Goal: Information Seeking & Learning: Learn about a topic

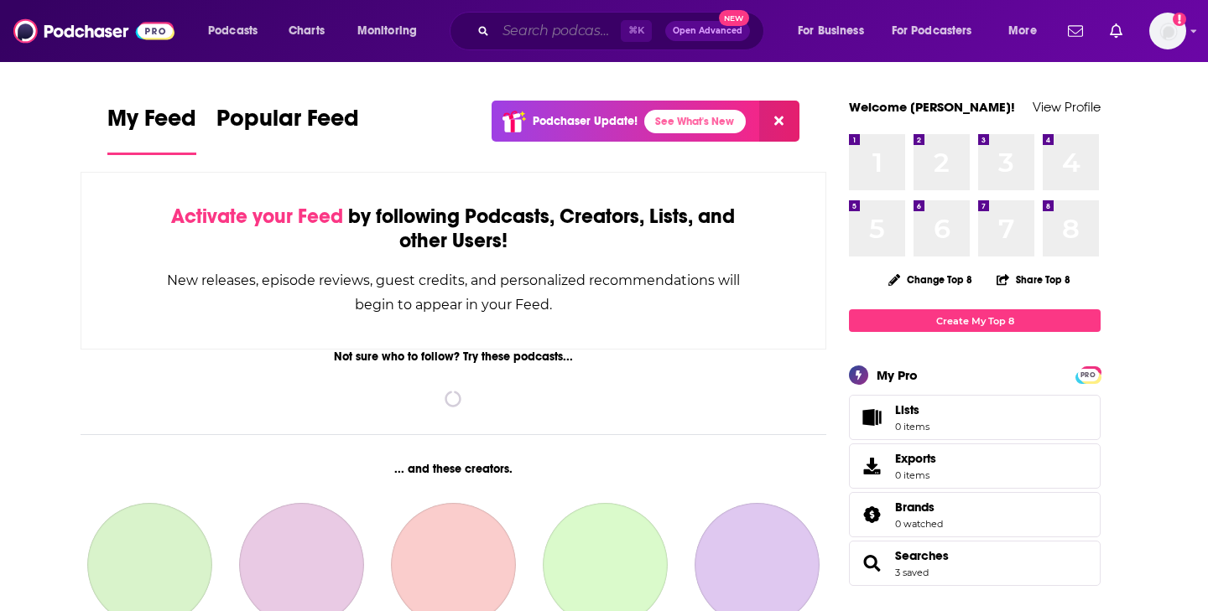
click at [545, 37] on input "Search podcasts, credits, & more..." at bounding box center [558, 31] width 125 height 27
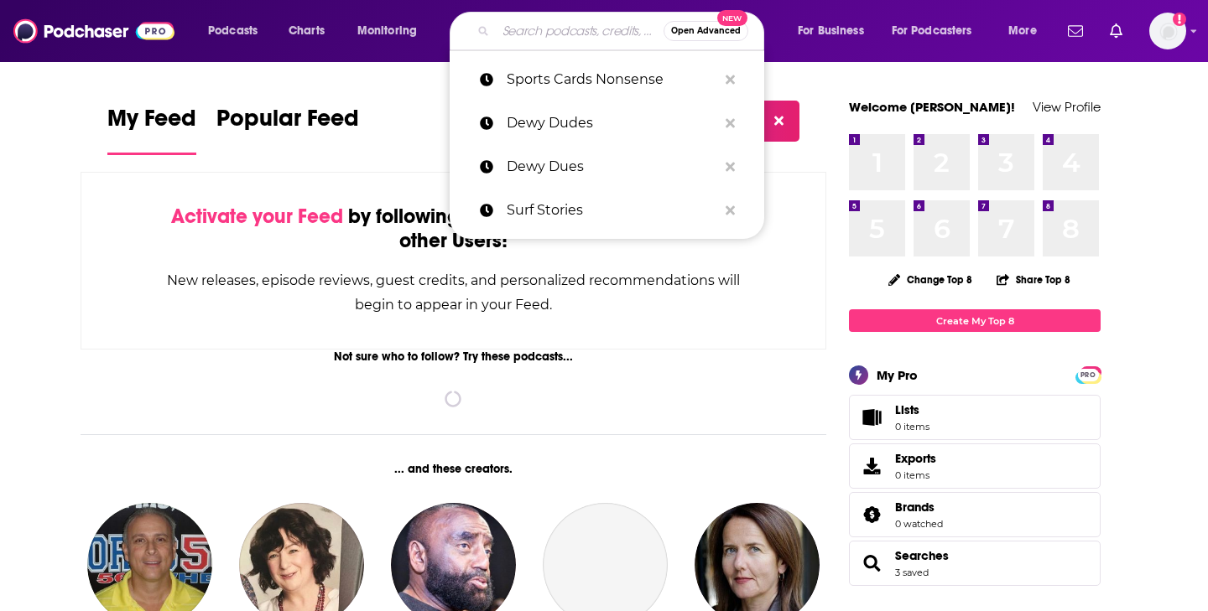
paste input "Thirty Minute Mentors"
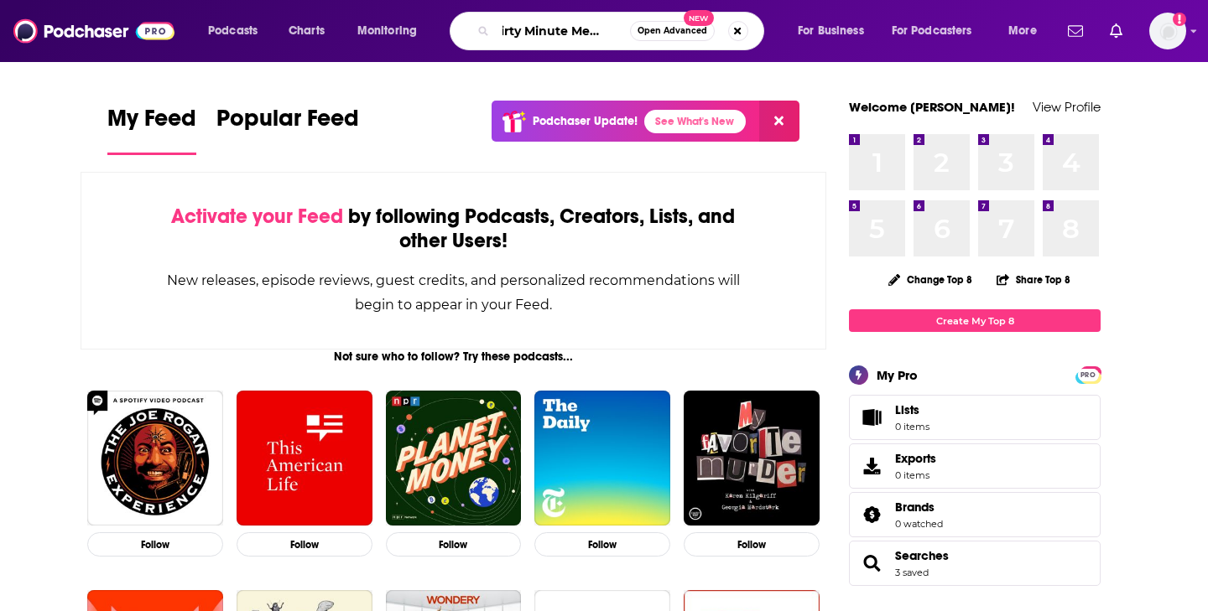
type input "Thirty Minute Mentors"
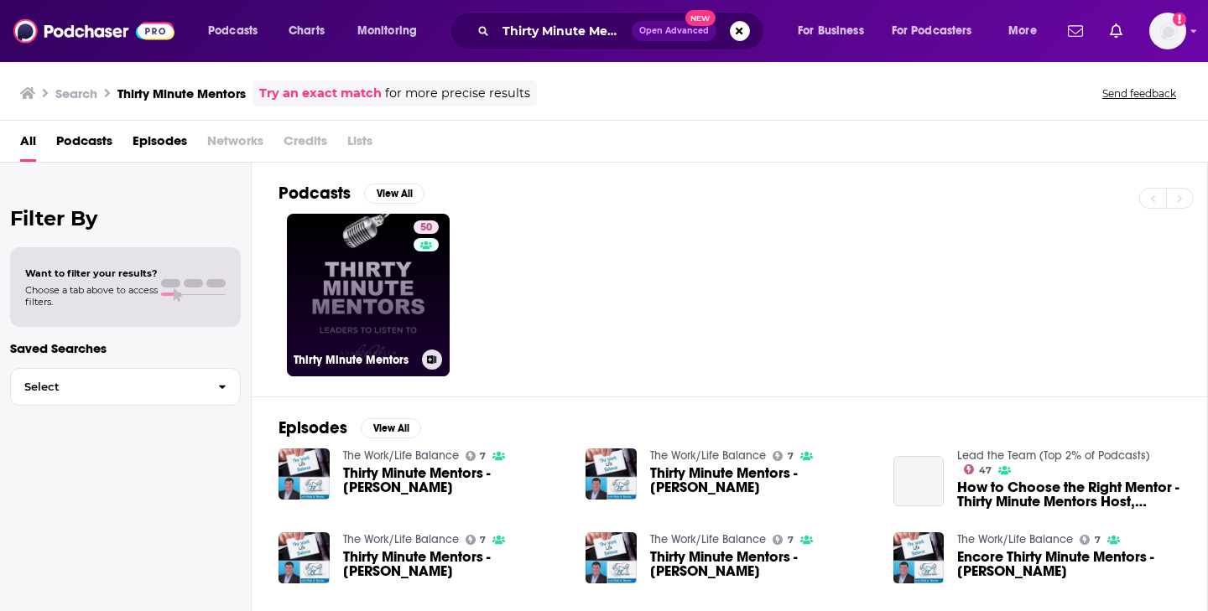
click at [388, 287] on link "50 Thirty Minute Mentors" at bounding box center [368, 295] width 163 height 163
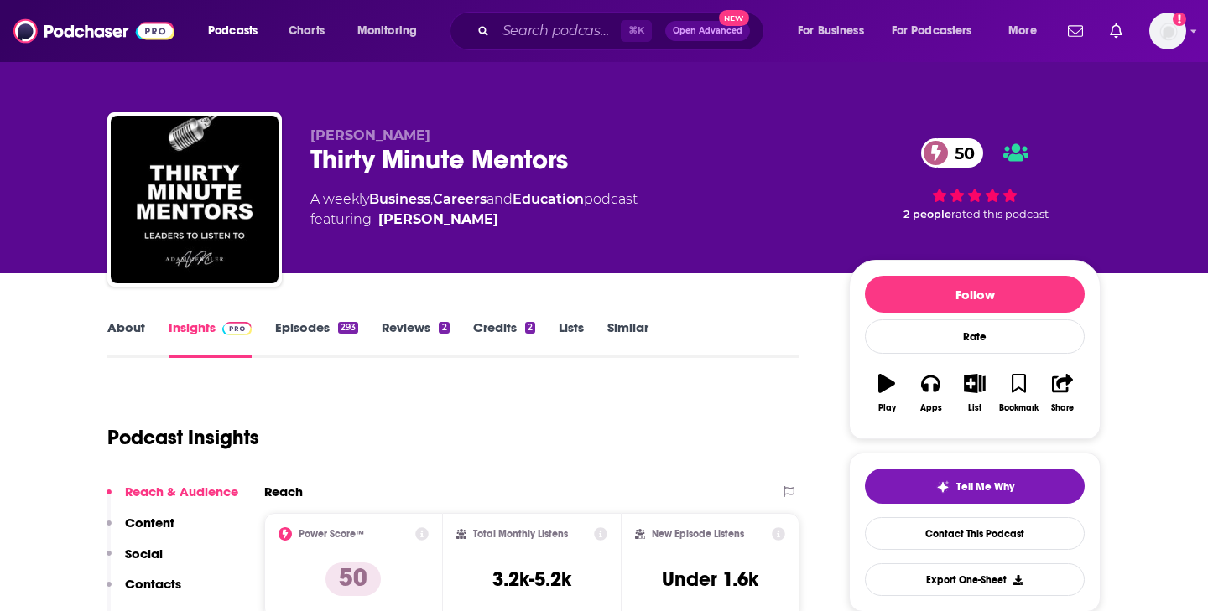
click at [331, 331] on link "Episodes 293" at bounding box center [316, 339] width 83 height 39
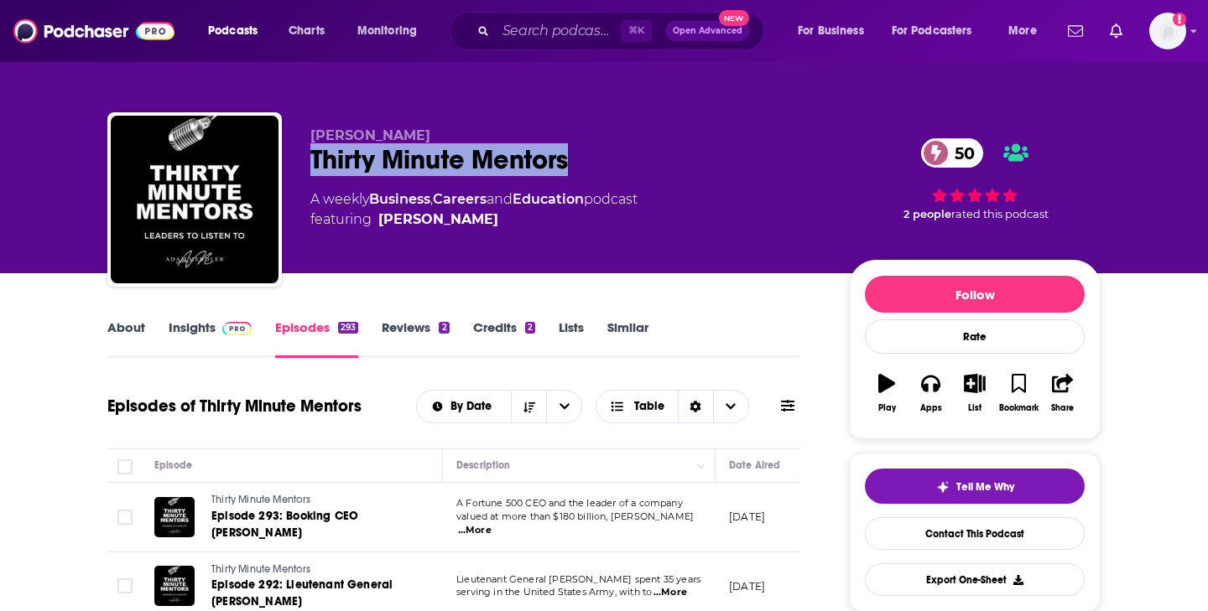
drag, startPoint x: 584, startPoint y: 157, endPoint x: 309, endPoint y: 164, distance: 274.3
click at [309, 164] on div "[PERSON_NAME] Thirty Minute Mentors 50 A weekly Business , Careers and Educatio…" at bounding box center [603, 202] width 993 height 181
